Goal: Task Accomplishment & Management: Use online tool/utility

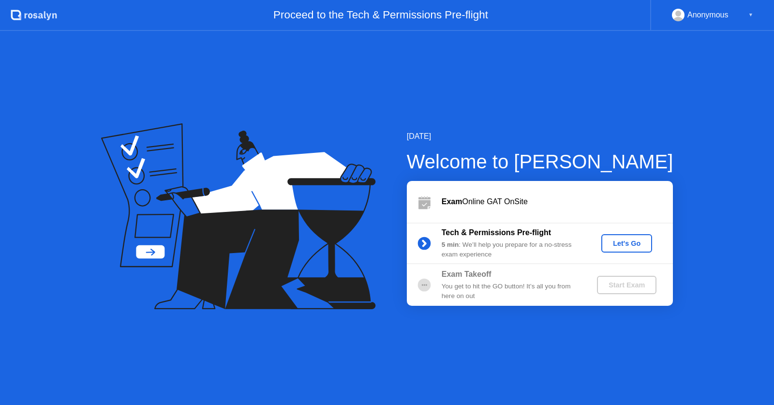
click at [624, 240] on div "Let's Go" at bounding box center [626, 244] width 43 height 8
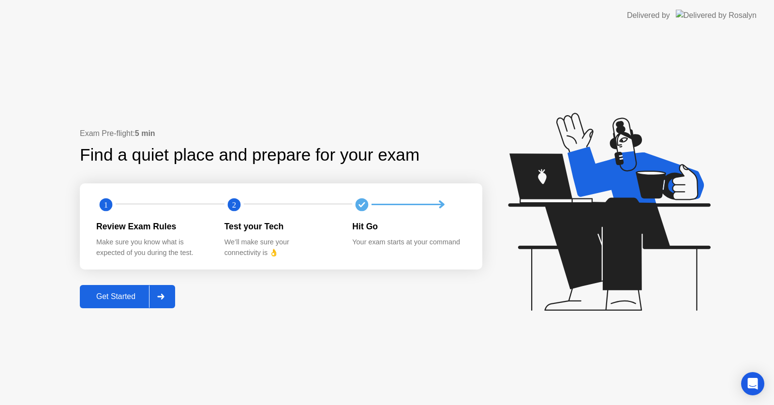
click at [142, 297] on div "Get Started" at bounding box center [116, 296] width 66 height 9
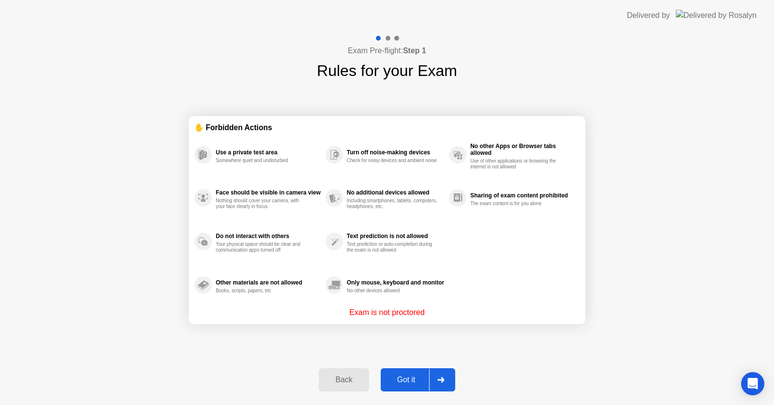
click at [397, 378] on div "Got it" at bounding box center [406, 380] width 45 height 9
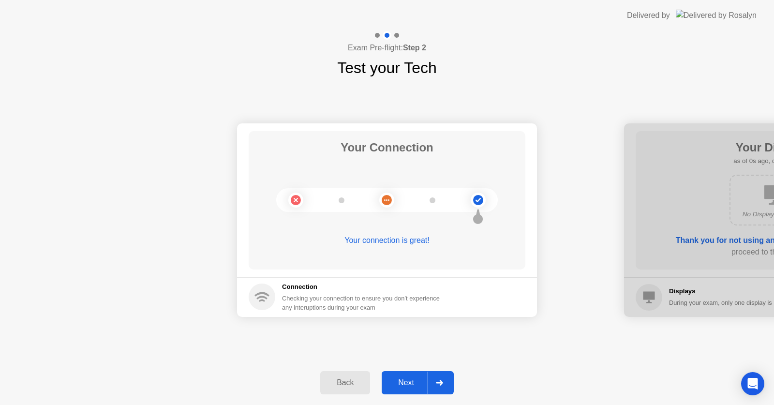
click at [397, 378] on div "Next" at bounding box center [406, 382] width 43 height 9
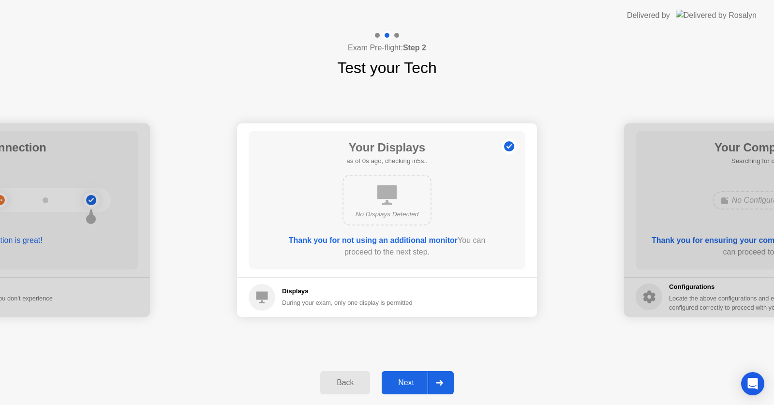
click at [397, 378] on div "Next" at bounding box center [406, 382] width 43 height 9
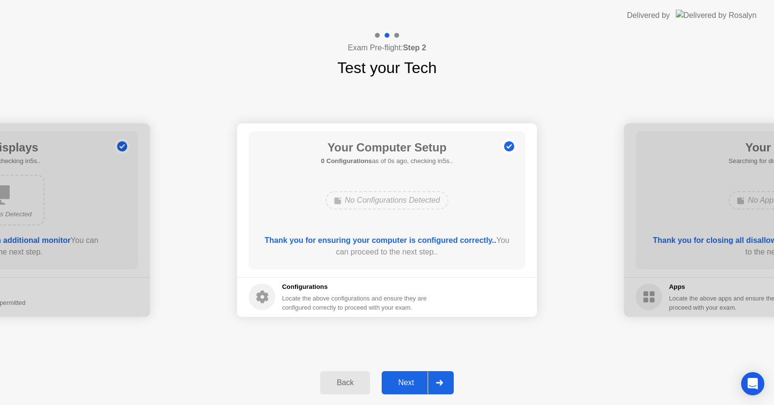
click at [397, 378] on div "Next" at bounding box center [406, 382] width 43 height 9
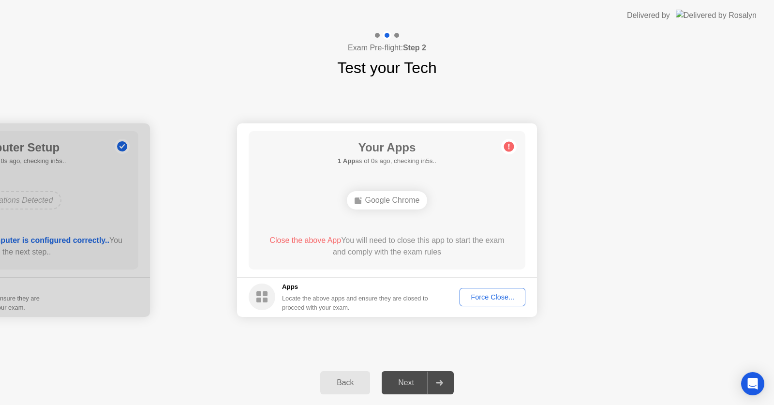
click at [397, 378] on div "Next" at bounding box center [406, 382] width 43 height 9
click at [498, 300] on div "Force Close..." at bounding box center [492, 297] width 59 height 8
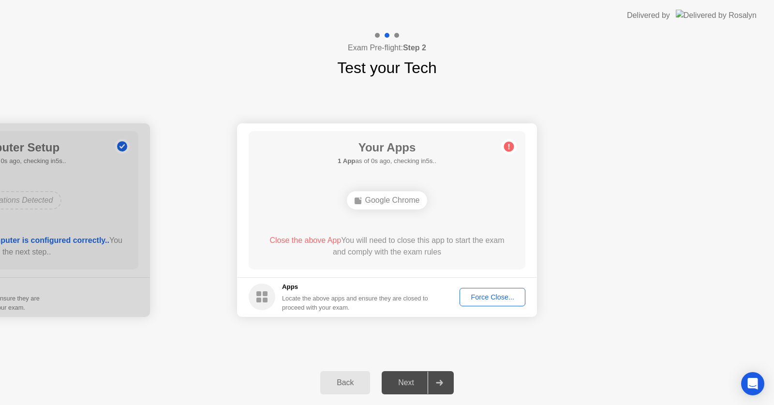
click at [511, 299] on div "Force Close..." at bounding box center [492, 297] width 59 height 8
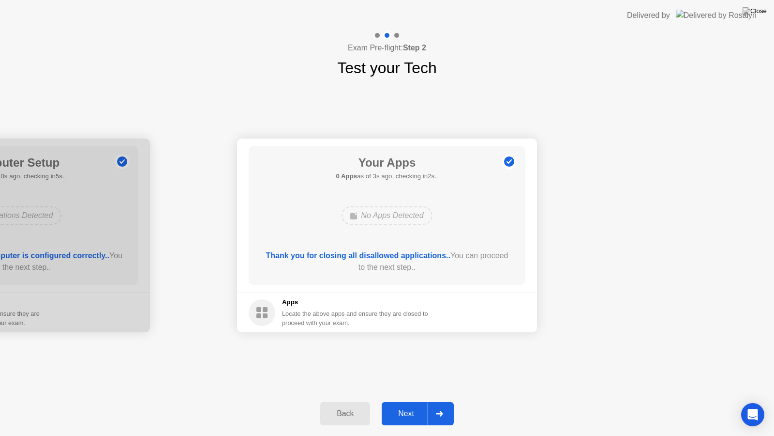
click at [406, 405] on div "Next" at bounding box center [406, 413] width 43 height 9
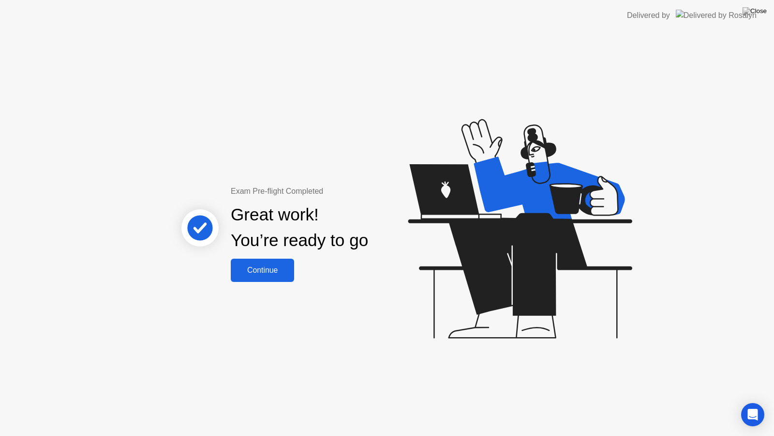
click at [255, 273] on div "Continue" at bounding box center [263, 270] width 58 height 9
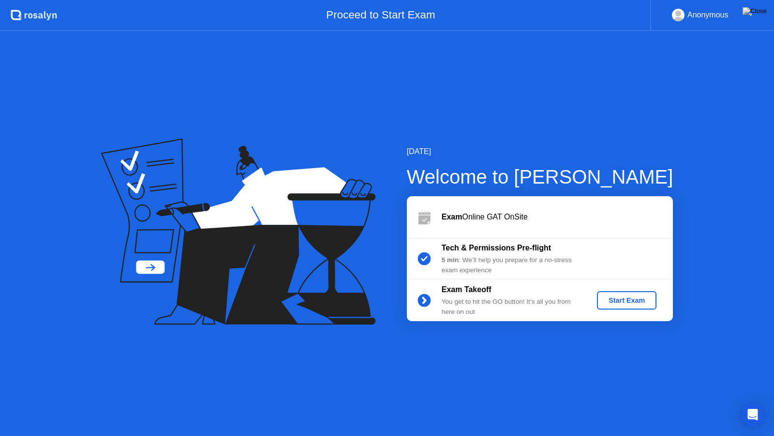
click at [633, 300] on div "Start Exam" at bounding box center [627, 300] width 52 height 8
